Goal: Use online tool/utility: Utilize a website feature to perform a specific function

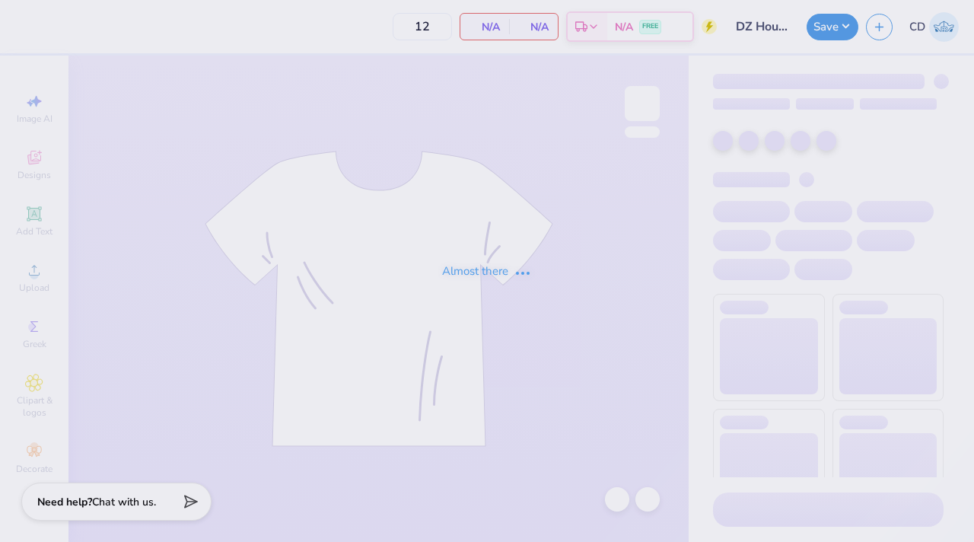
type input "40"
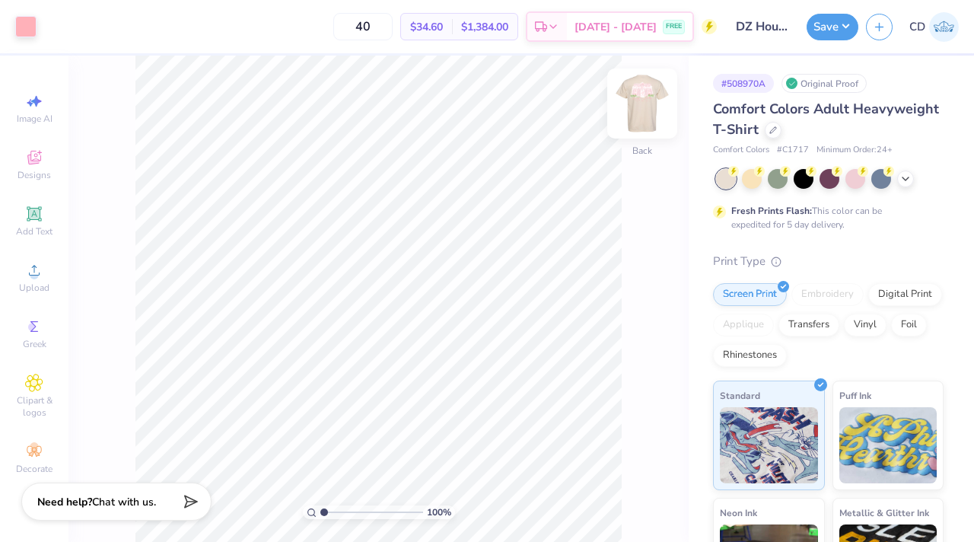
click at [628, 107] on img at bounding box center [642, 103] width 61 height 61
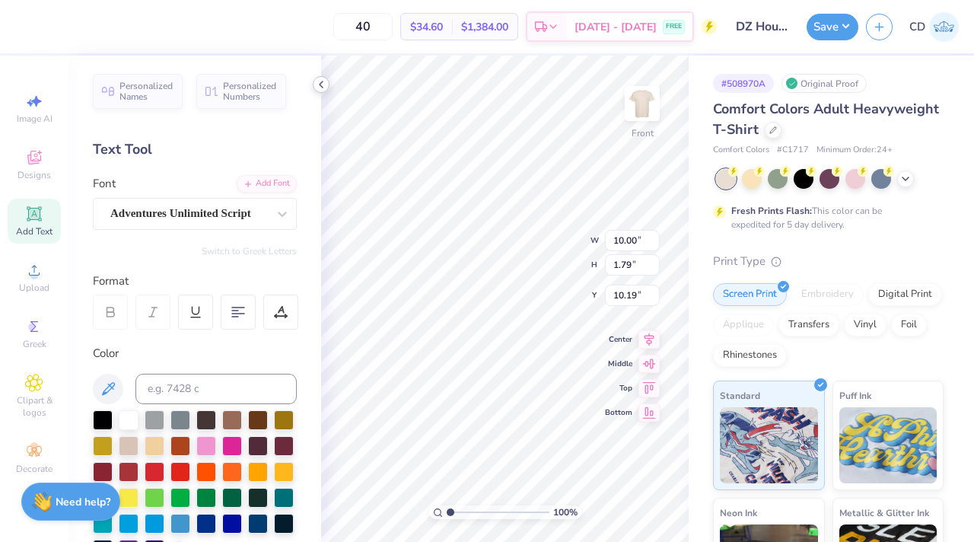
click at [323, 88] on icon at bounding box center [321, 84] width 12 height 12
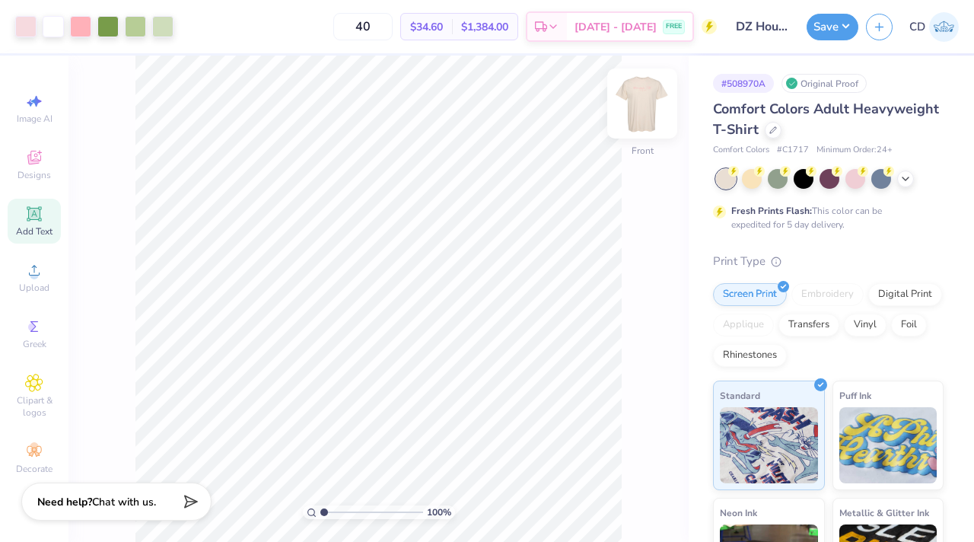
click at [639, 114] on img at bounding box center [642, 103] width 61 height 61
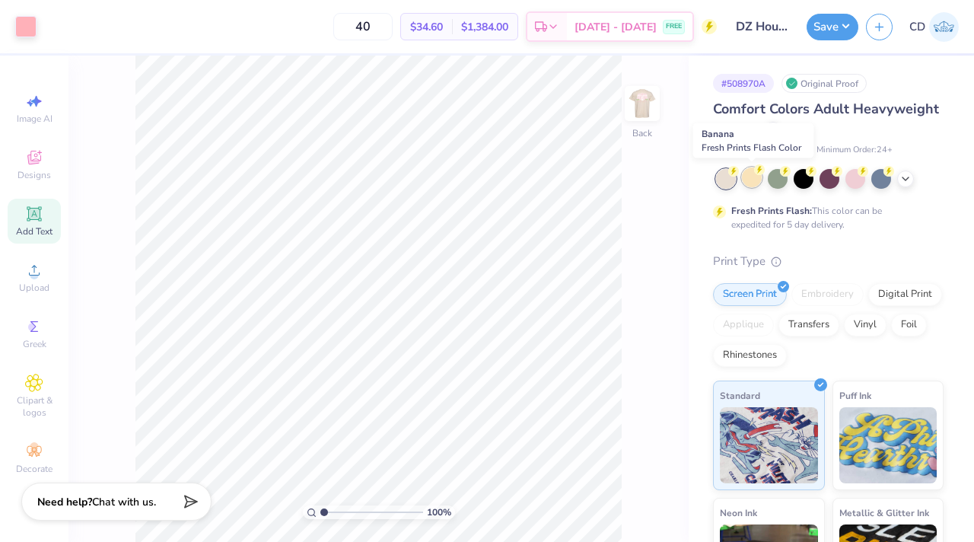
click at [743, 184] on div at bounding box center [752, 177] width 20 height 20
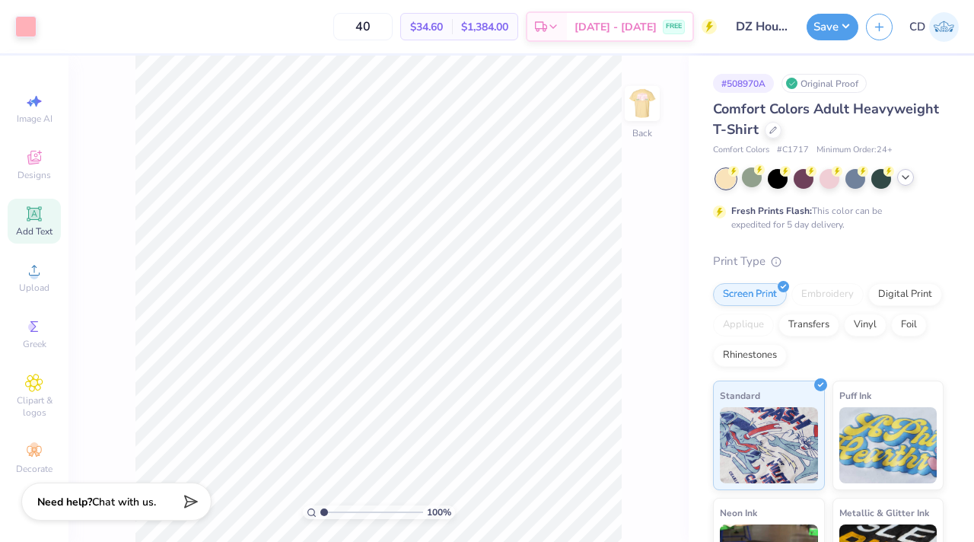
click at [903, 182] on icon at bounding box center [906, 177] width 12 height 12
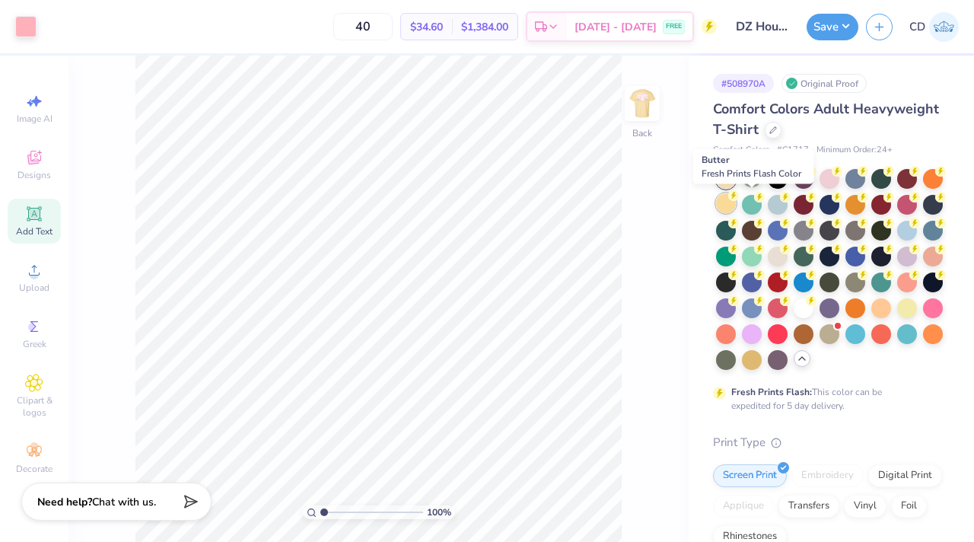
click at [736, 204] on div at bounding box center [726, 203] width 20 height 20
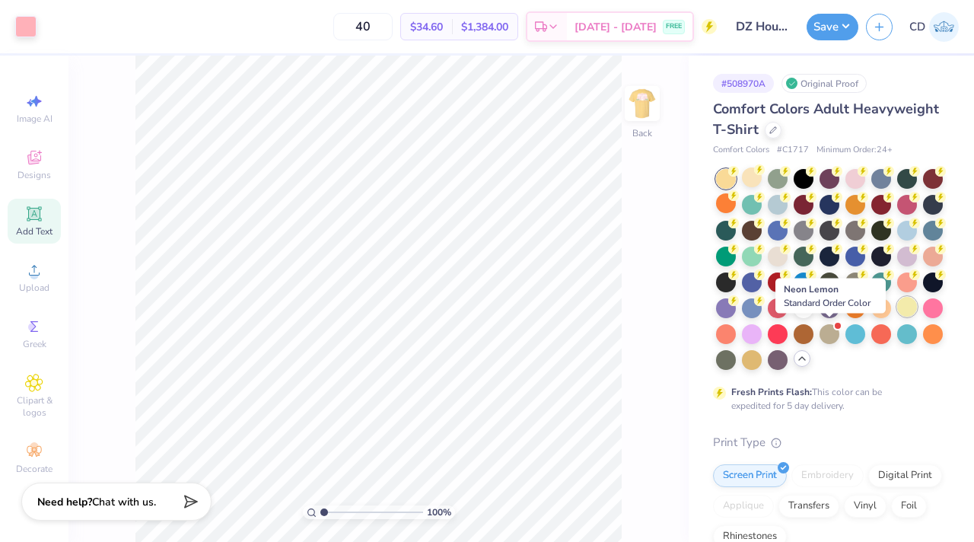
click at [897, 317] on div at bounding box center [907, 307] width 20 height 20
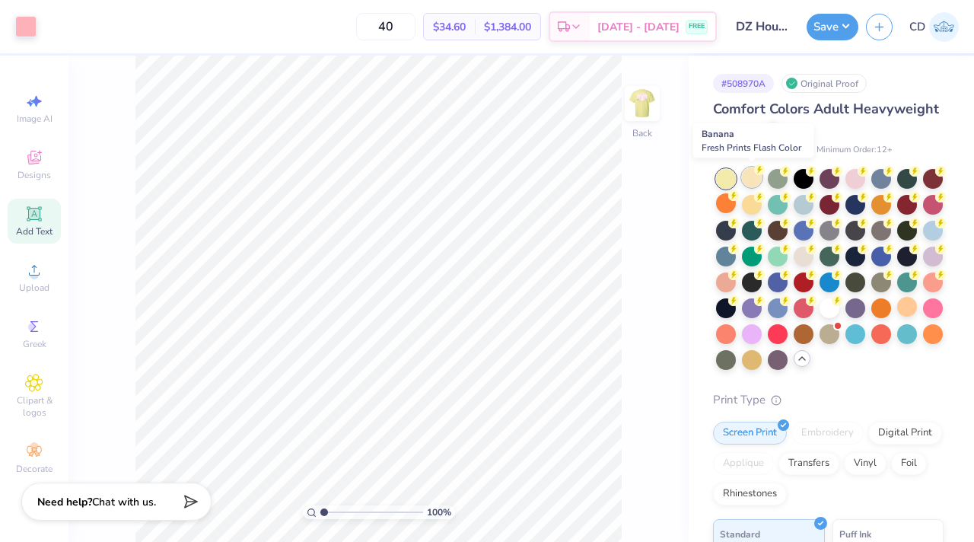
click at [750, 183] on div at bounding box center [752, 177] width 20 height 20
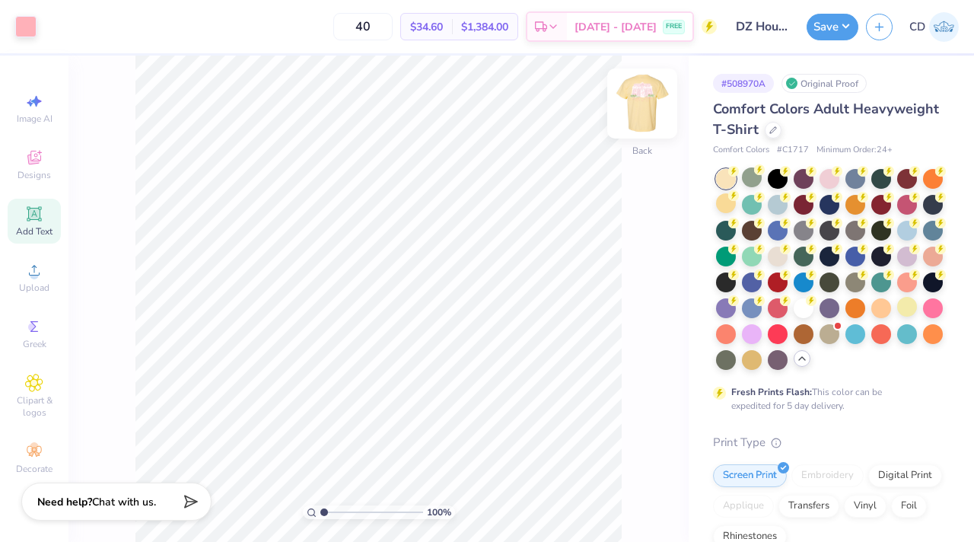
click at [647, 119] on img at bounding box center [642, 103] width 61 height 61
click at [648, 117] on img at bounding box center [642, 103] width 30 height 30
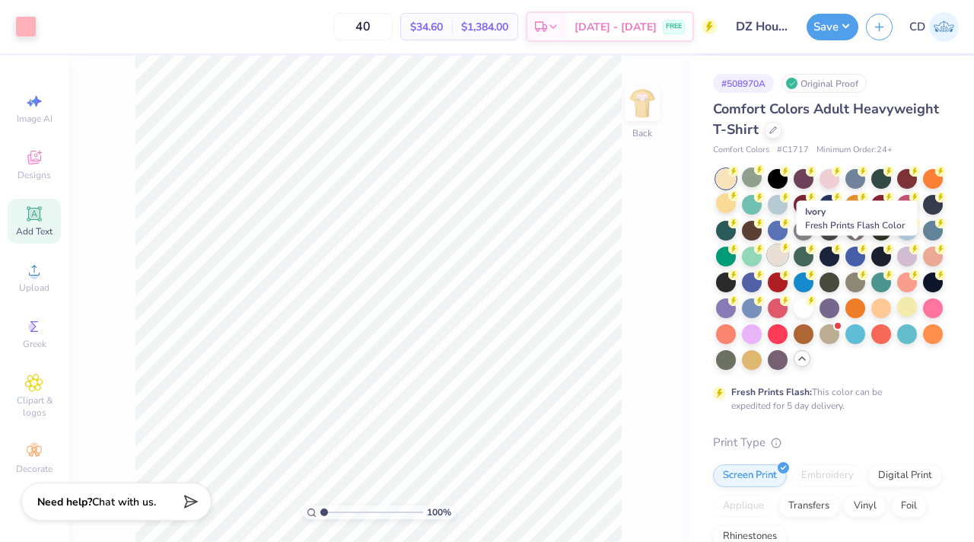
click at [788, 252] on div at bounding box center [778, 255] width 20 height 20
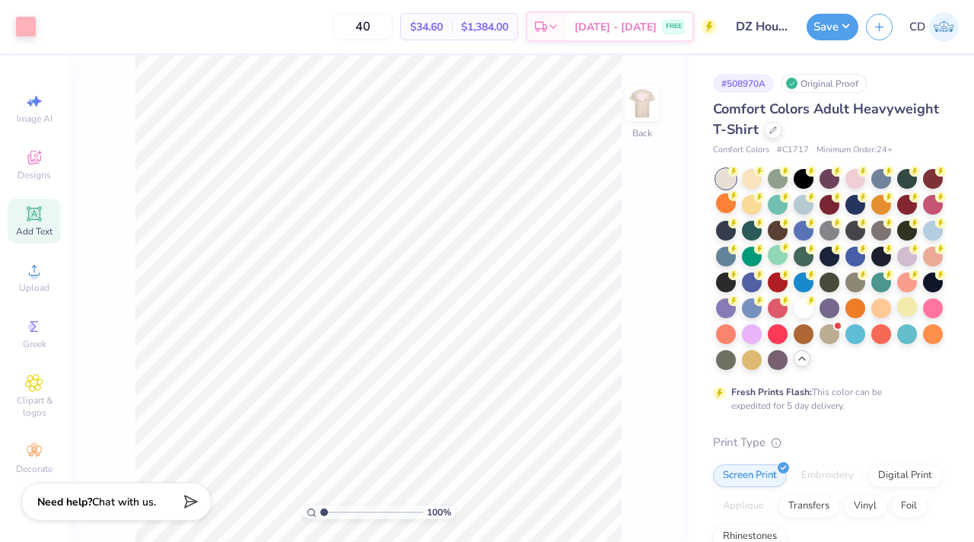
drag, startPoint x: 750, startPoint y: 171, endPoint x: 626, endPoint y: 155, distance: 125.8
click at [750, 171] on div at bounding box center [752, 179] width 20 height 20
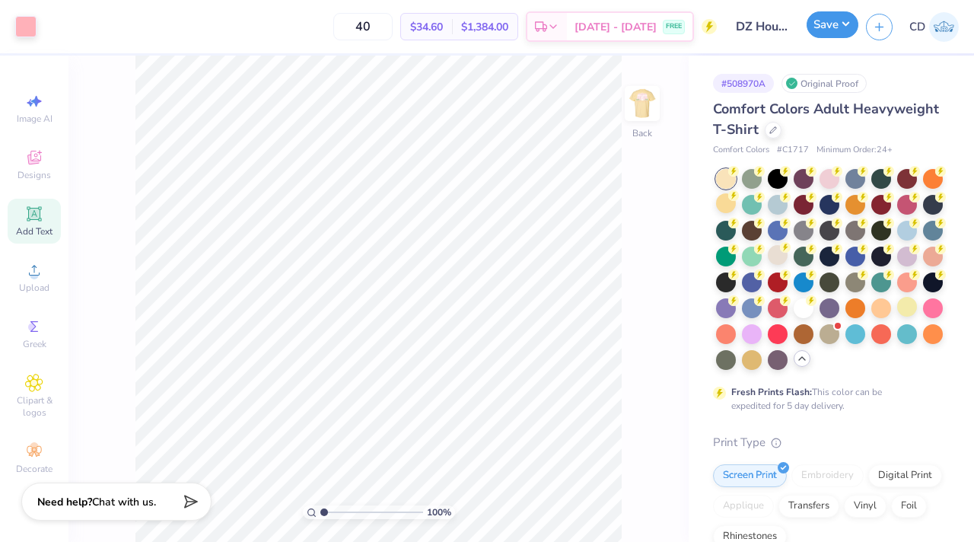
click at [847, 26] on button "Save" at bounding box center [833, 24] width 52 height 27
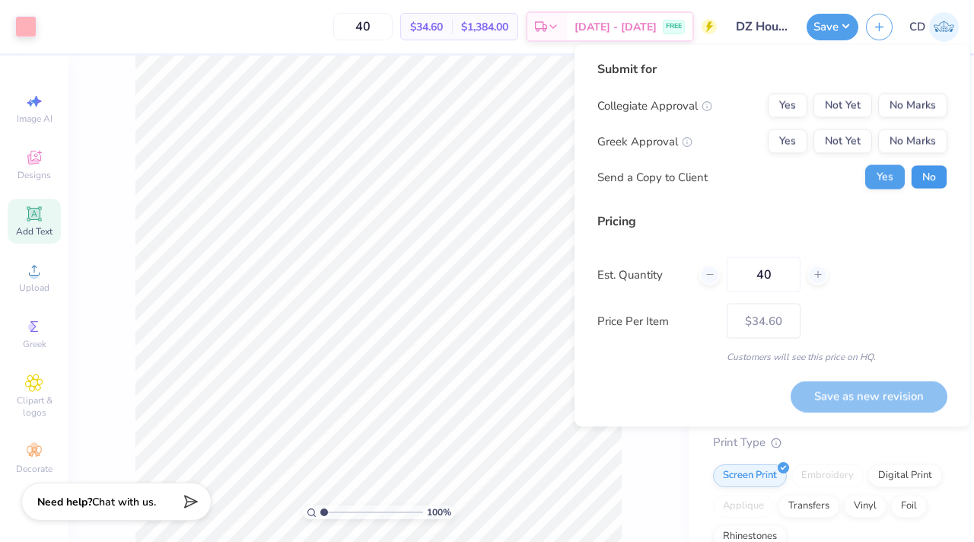
click at [935, 173] on button "No" at bounding box center [929, 177] width 37 height 24
click at [801, 148] on button "Yes" at bounding box center [788, 141] width 40 height 24
click at [896, 116] on button "No Marks" at bounding box center [912, 106] width 69 height 24
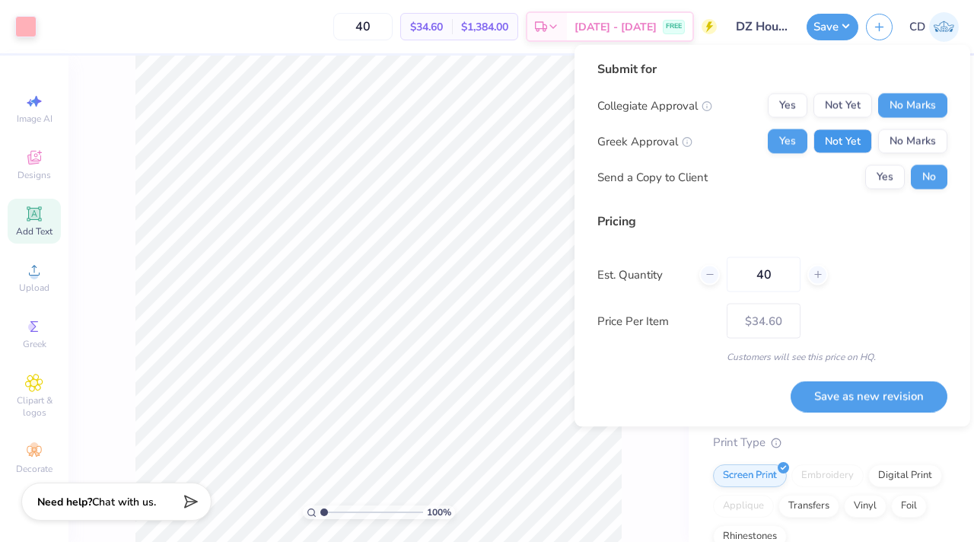
click at [836, 144] on button "Not Yet" at bounding box center [843, 141] width 59 height 24
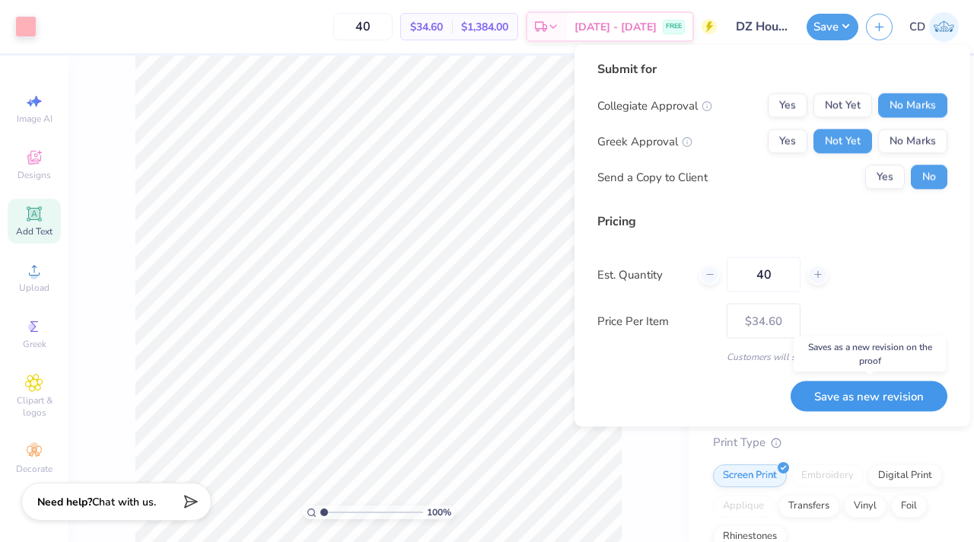
click at [831, 393] on button "Save as new revision" at bounding box center [869, 396] width 157 height 31
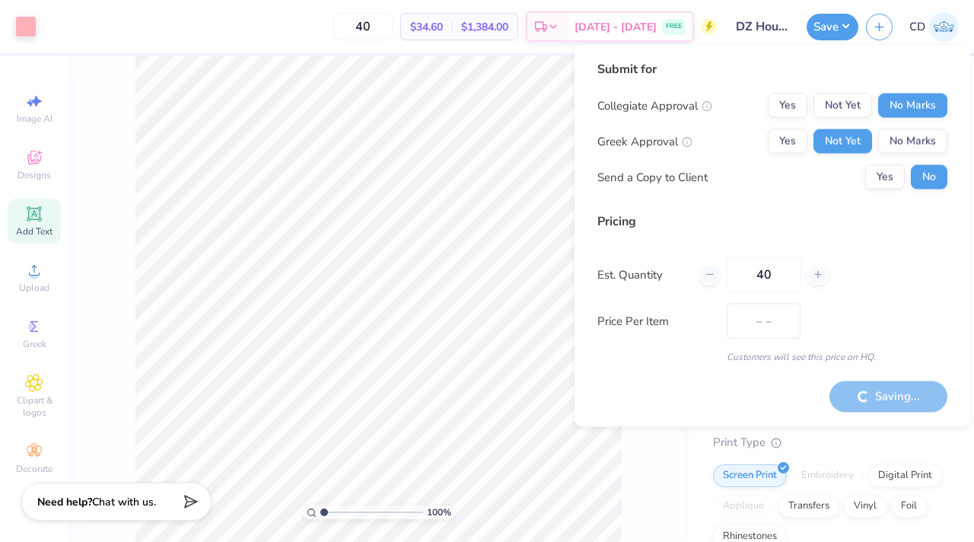
type input "$34.60"
